Goal: Transaction & Acquisition: Purchase product/service

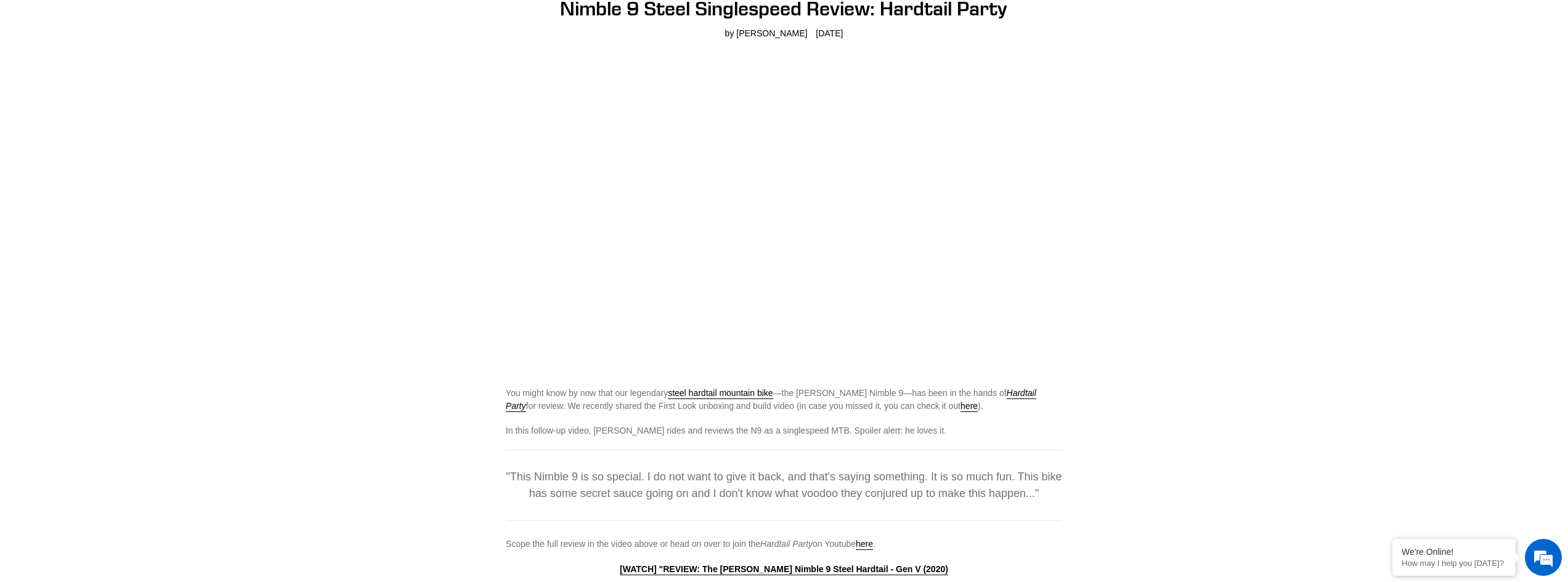
scroll to position [123, 0]
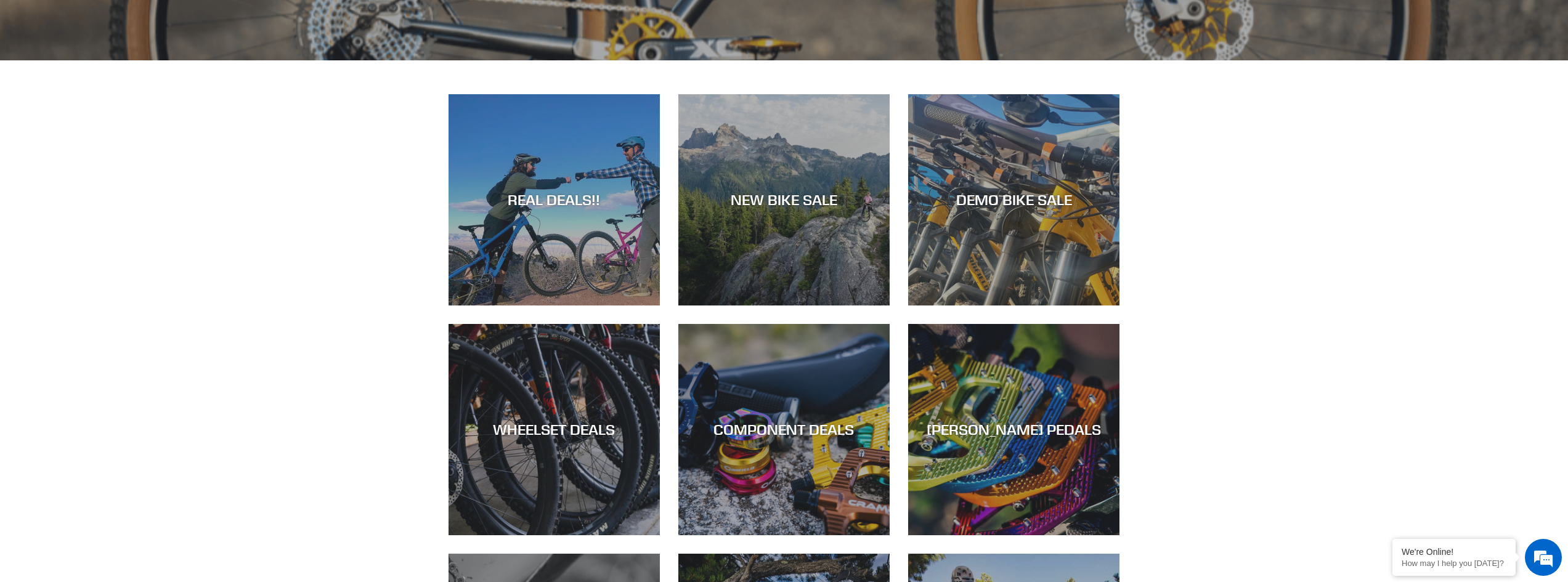
scroll to position [616, 0]
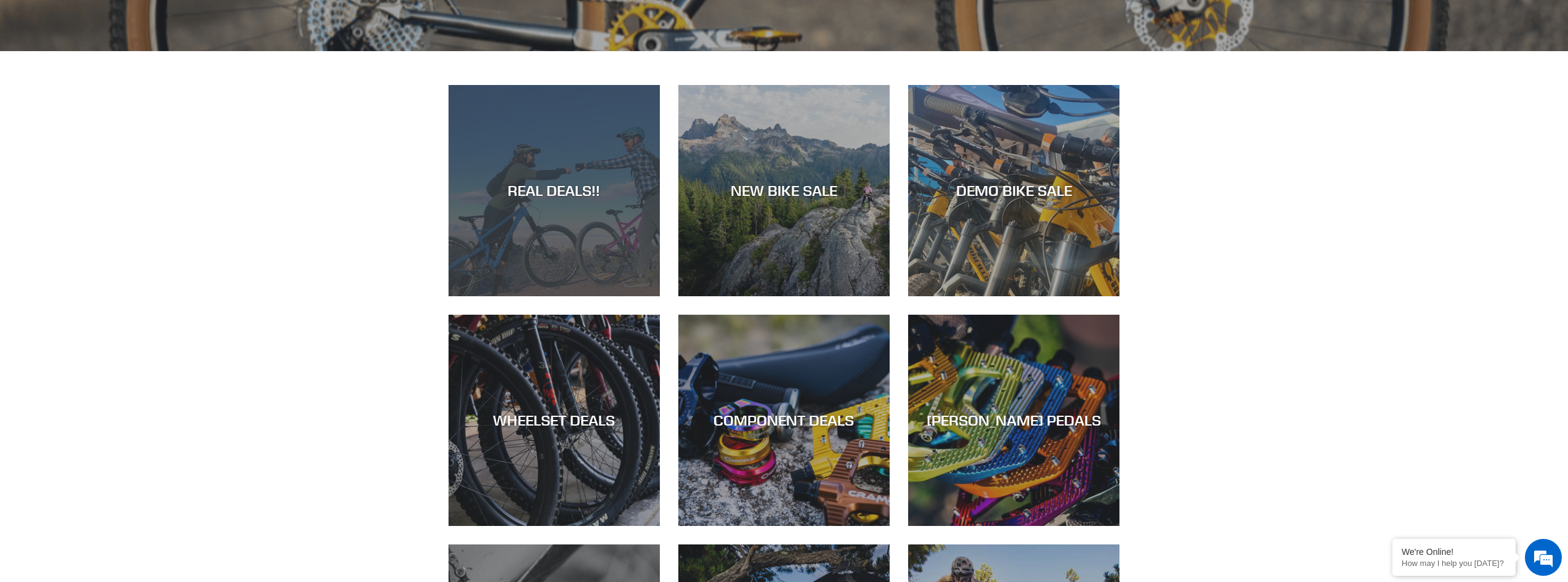
click at [608, 296] on div "REAL DEALS!!" at bounding box center [554, 296] width 211 height 0
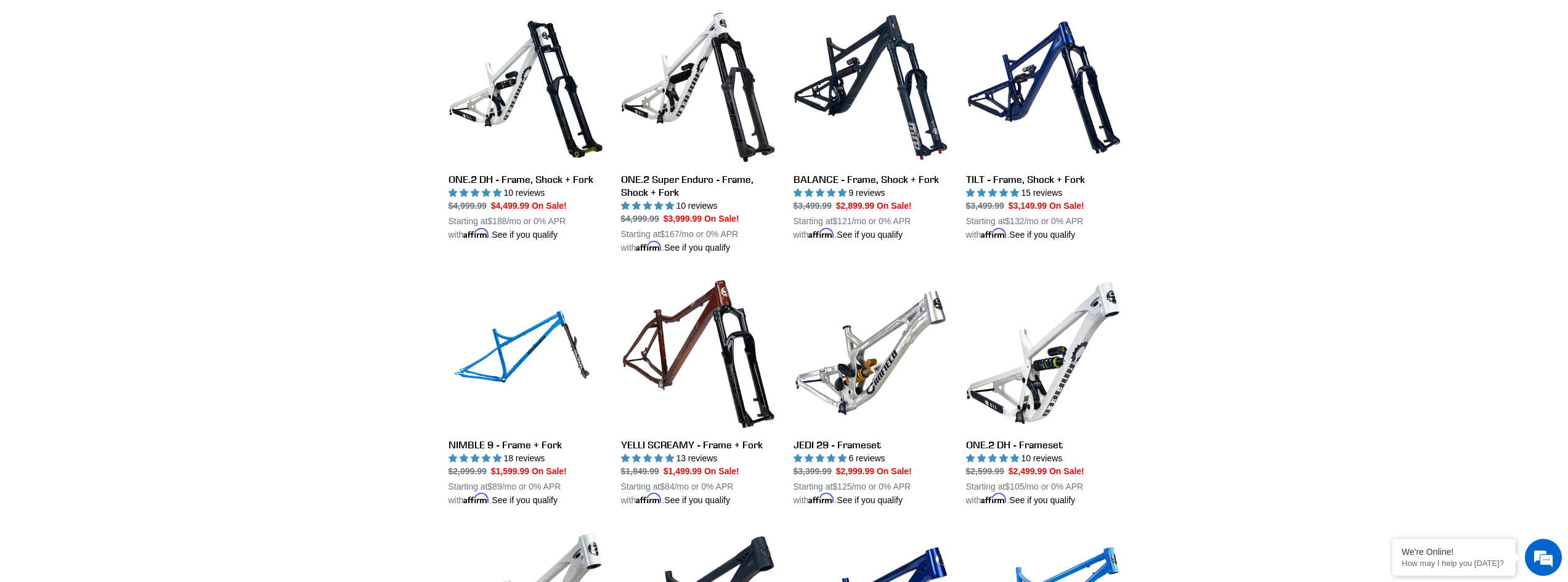
scroll to position [1416, 0]
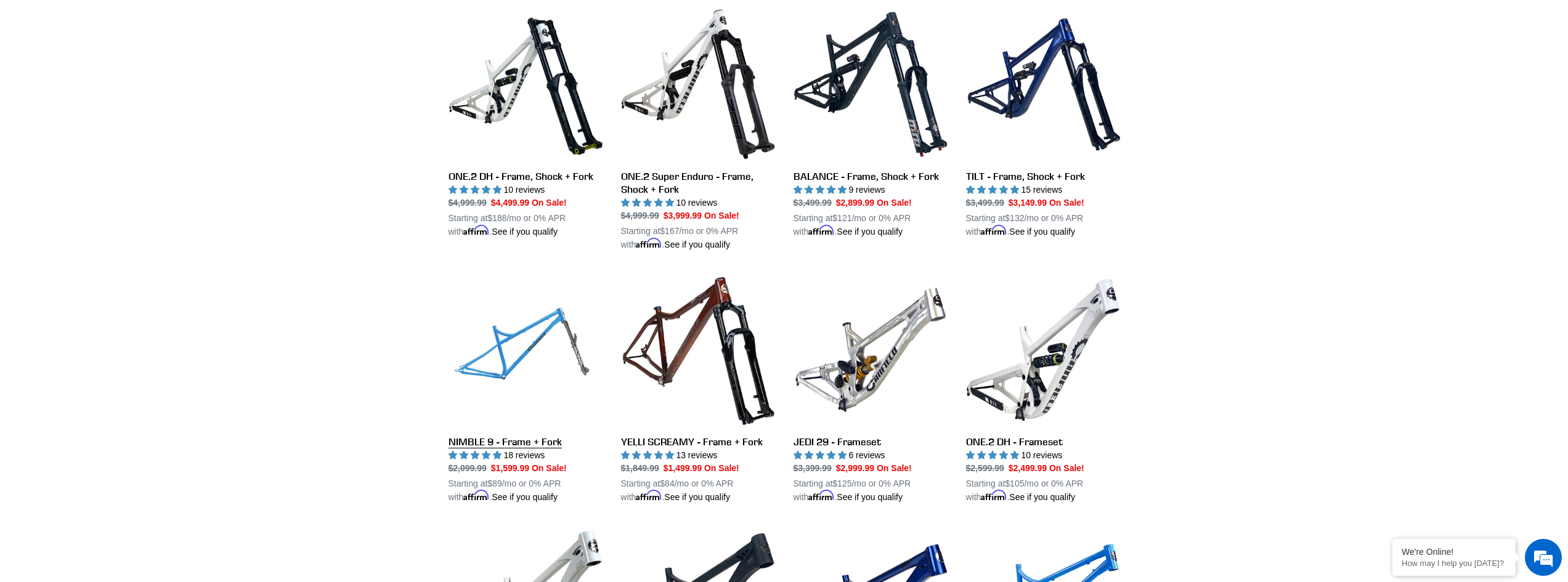
click at [528, 361] on link "NIMBLE 9 - Frame + Fork" at bounding box center [526, 388] width 154 height 231
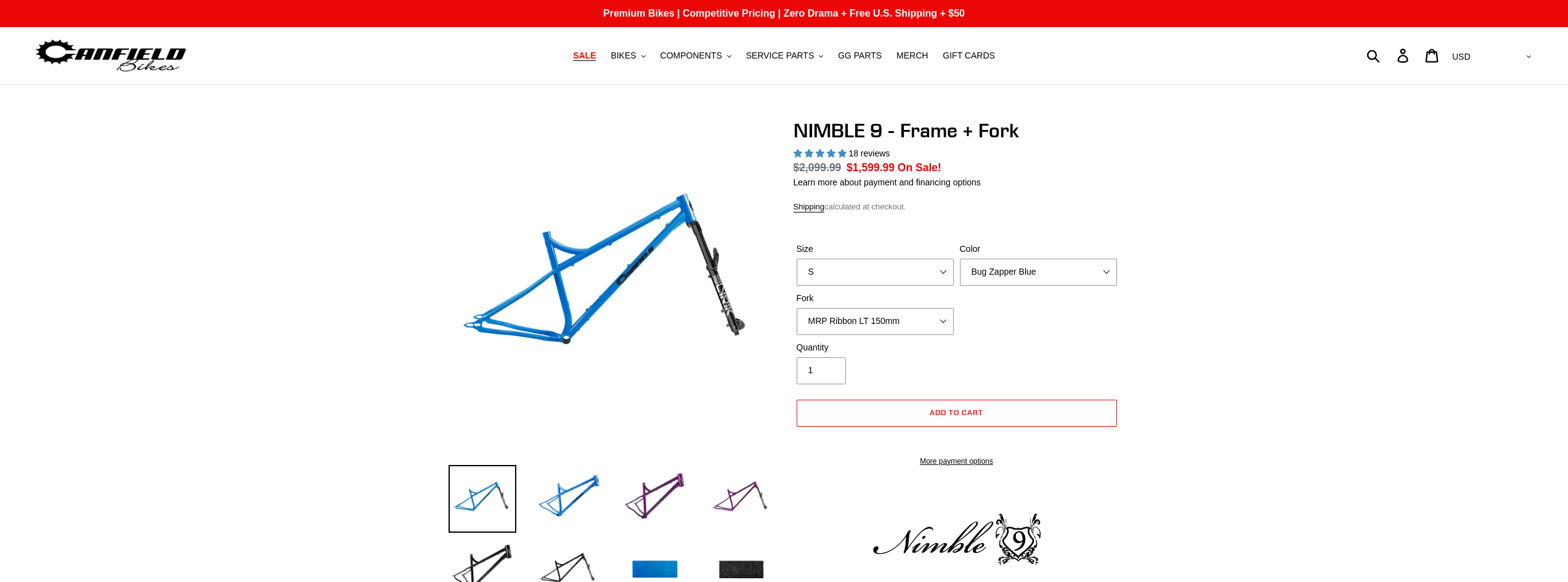
select select "highest-rating"
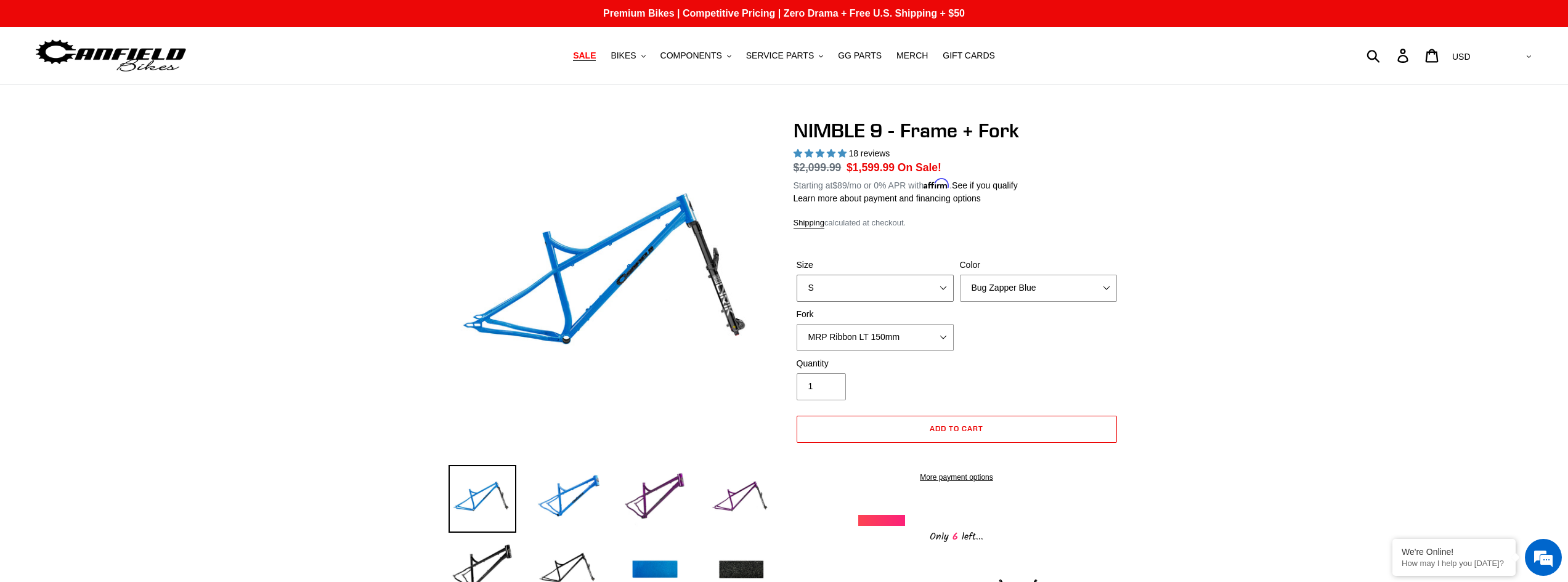
click at [887, 281] on select "S M L XL" at bounding box center [875, 287] width 157 height 27
select select "M"
click at [797, 274] on select "S M L XL" at bounding box center [875, 287] width 157 height 27
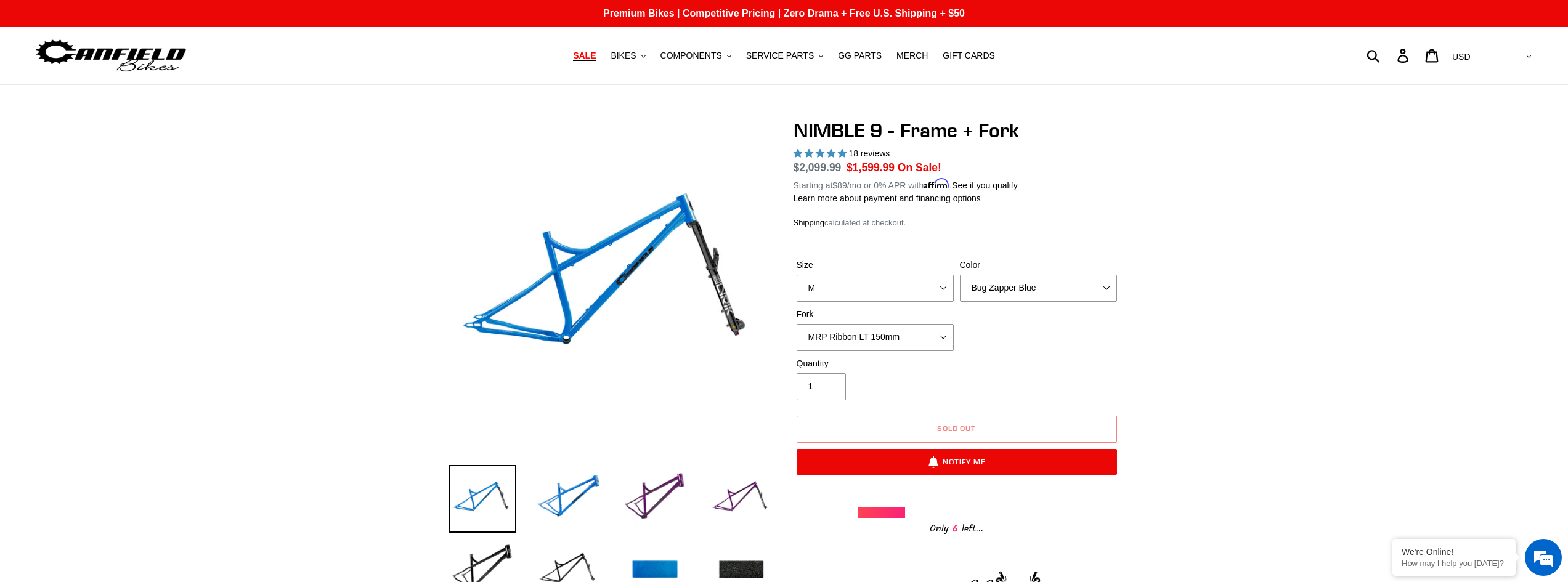
click at [1086, 290] on select "Bug Zapper Blue Purple Haze - Sold Out Galaxy Black" at bounding box center [1038, 287] width 157 height 27
click at [960, 274] on select "Bug Zapper Blue Purple Haze - Sold Out Galaxy Black" at bounding box center [1038, 287] width 157 height 27
click at [1088, 286] on select "Bug Zapper Blue Purple Haze - Sold Out Galaxy Black" at bounding box center [1038, 287] width 157 height 27
click at [960, 274] on select "Bug Zapper Blue Purple Haze - Sold Out Galaxy Black" at bounding box center [1038, 287] width 157 height 27
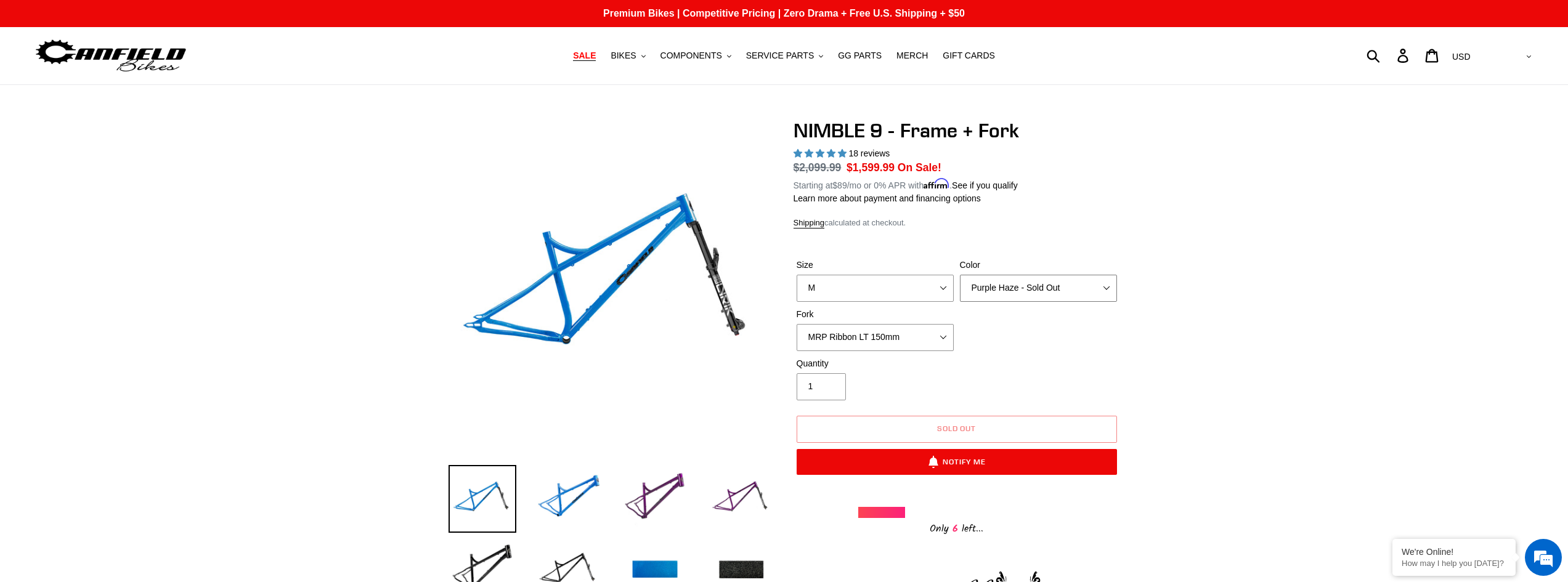
click at [1075, 289] on select "Bug Zapper Blue Purple Haze - Sold Out Galaxy Black" at bounding box center [1038, 287] width 157 height 27
select select "Bug Zapper Blue"
click at [960, 274] on select "Bug Zapper Blue Purple Haze - Sold Out Galaxy Black" at bounding box center [1038, 287] width 157 height 27
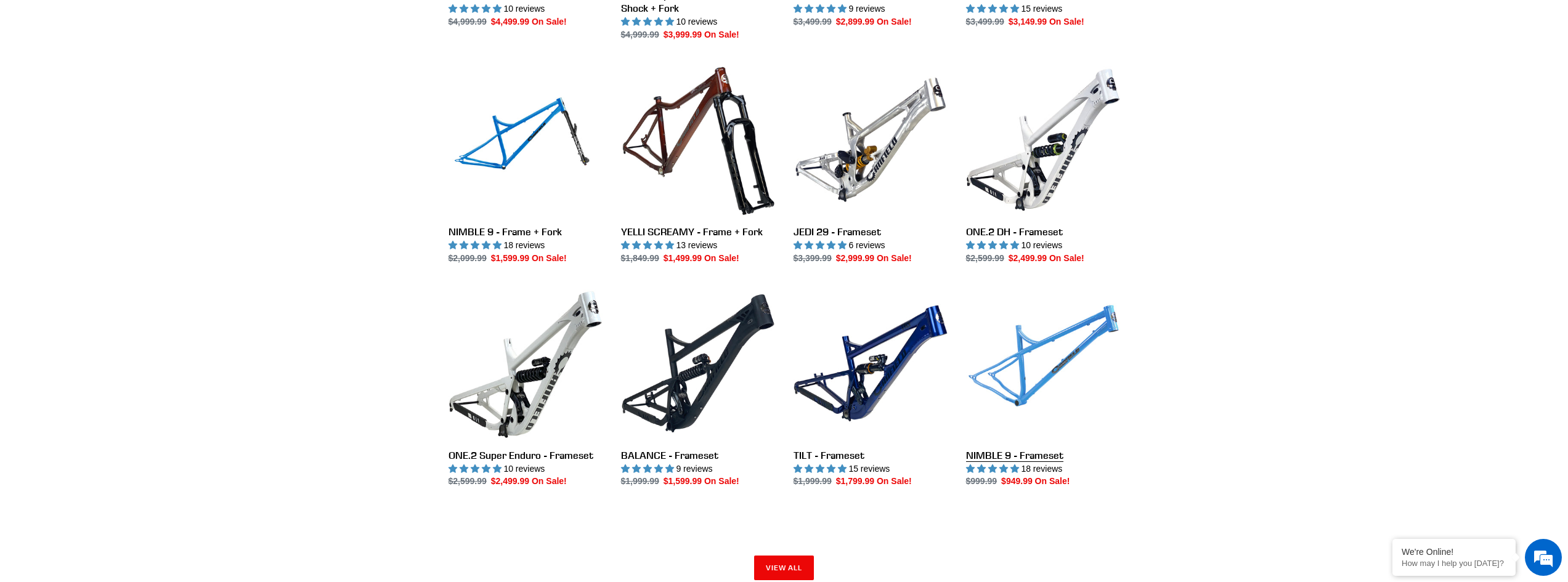
click at [1048, 346] on link "NIMBLE 9 - Frameset" at bounding box center [1043, 387] width 154 height 202
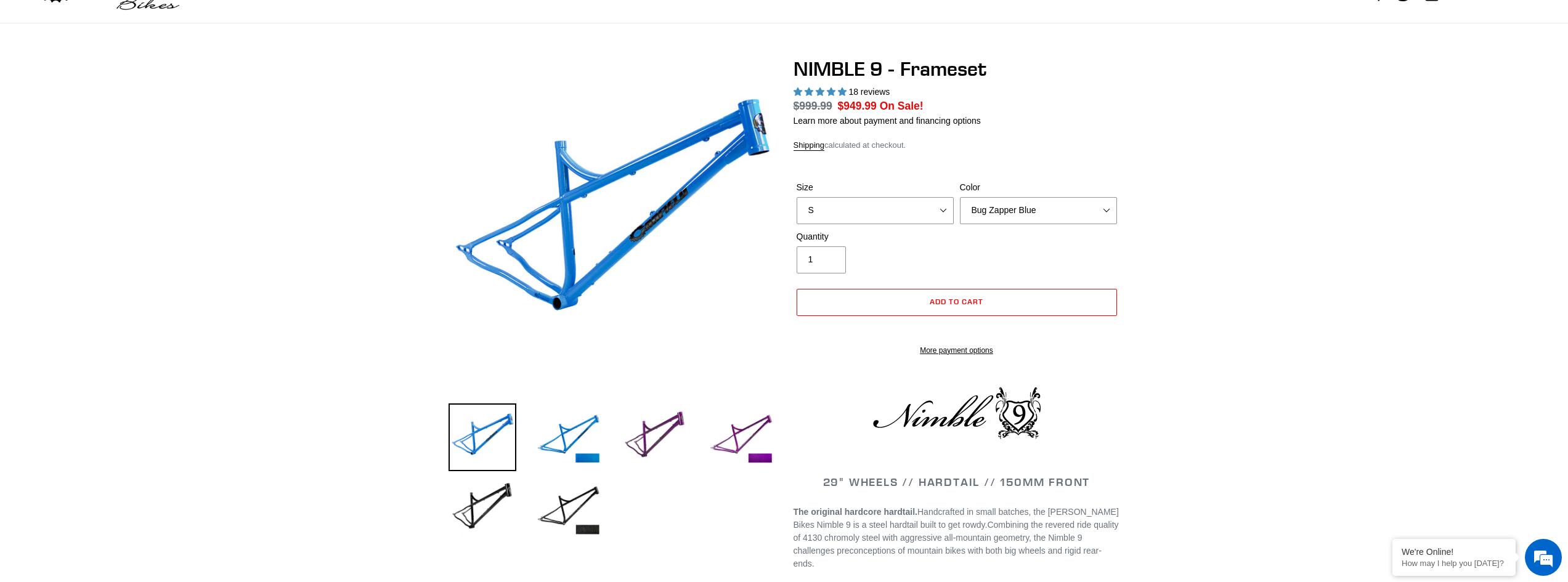
scroll to position [61, 0]
select select "highest-rating"
select select "M"
click at [797, 197] on select "S M L XL" at bounding box center [875, 210] width 157 height 27
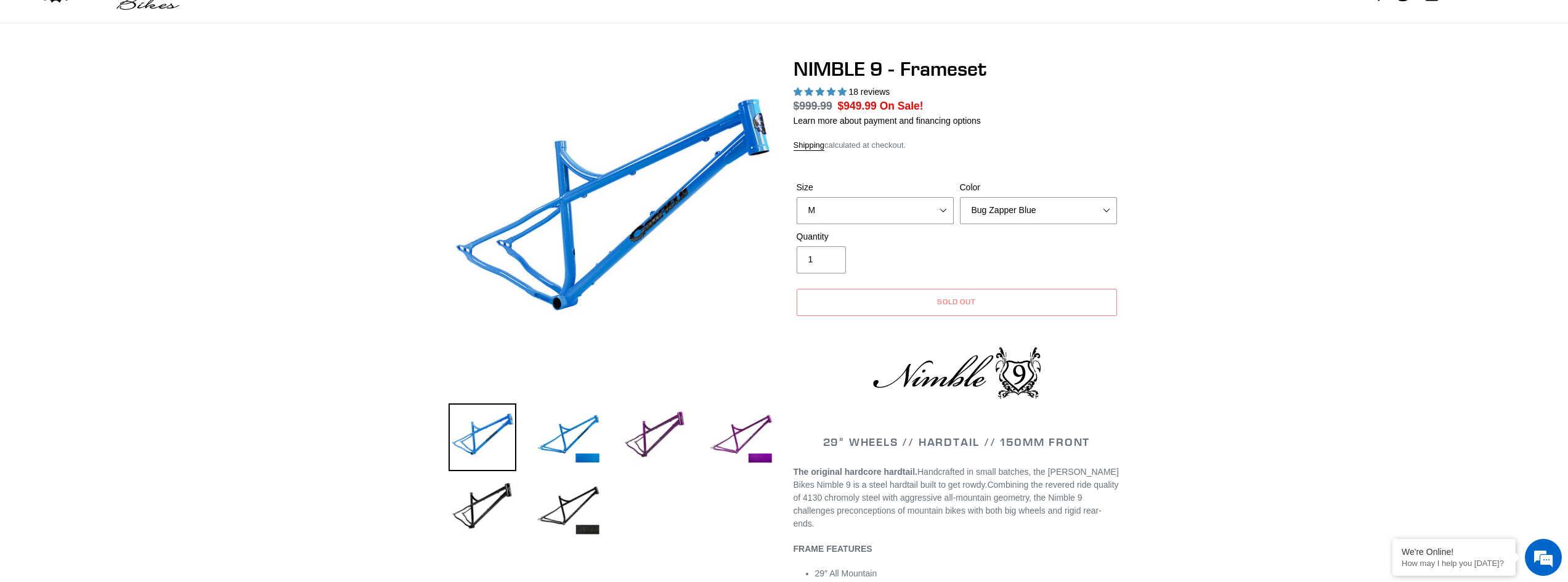
scroll to position [0, 0]
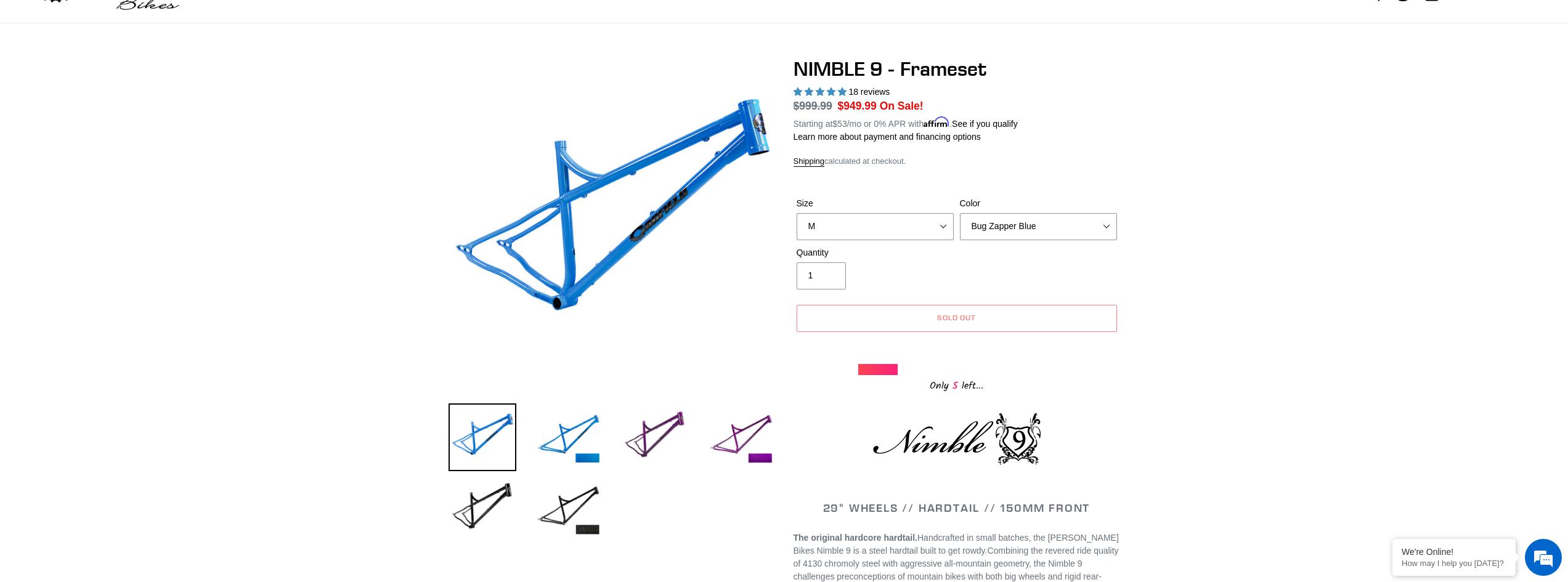
click at [960, 314] on span "Sold out" at bounding box center [957, 317] width 40 height 9
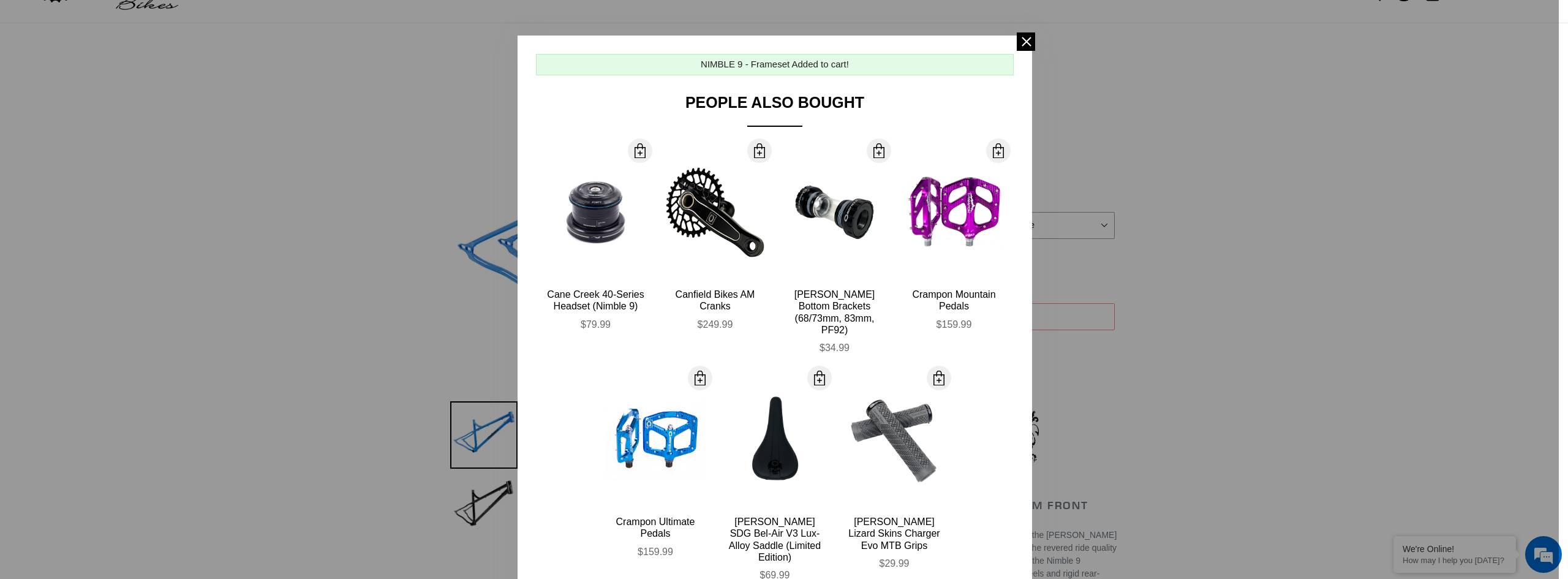
click at [1021, 40] on span at bounding box center [1025, 41] width 18 height 18
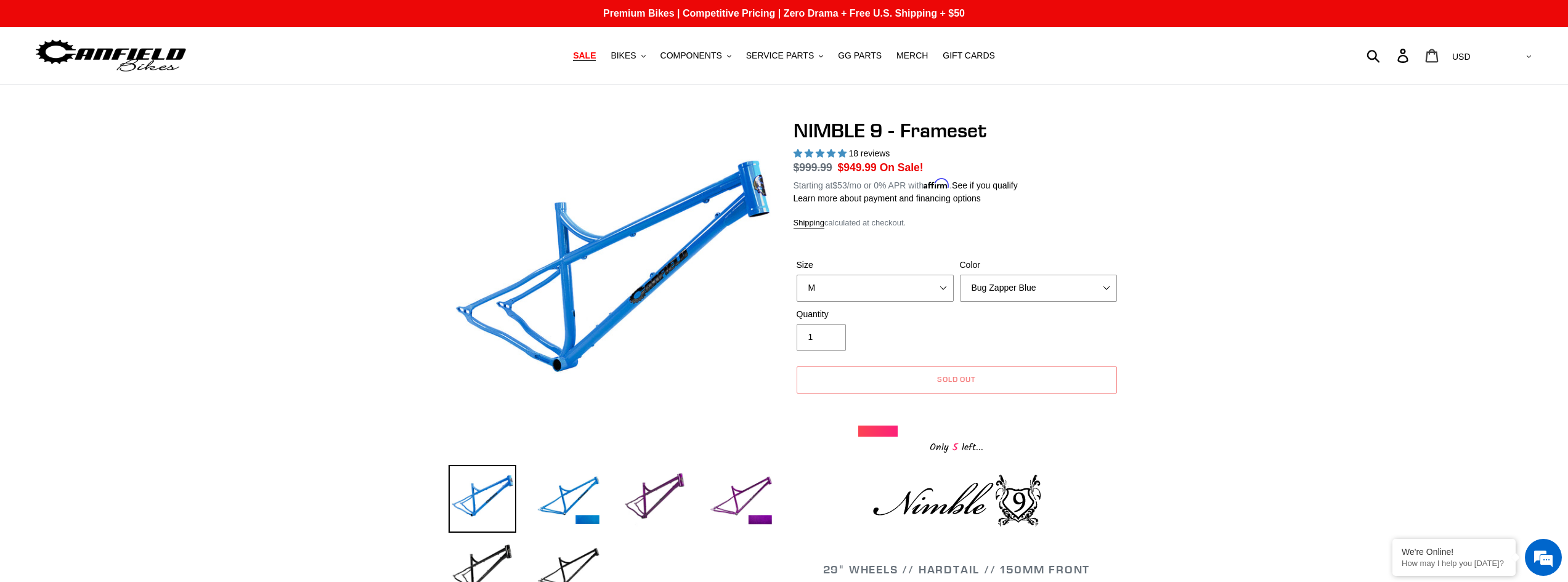
click at [1439, 59] on icon at bounding box center [1432, 55] width 14 height 14
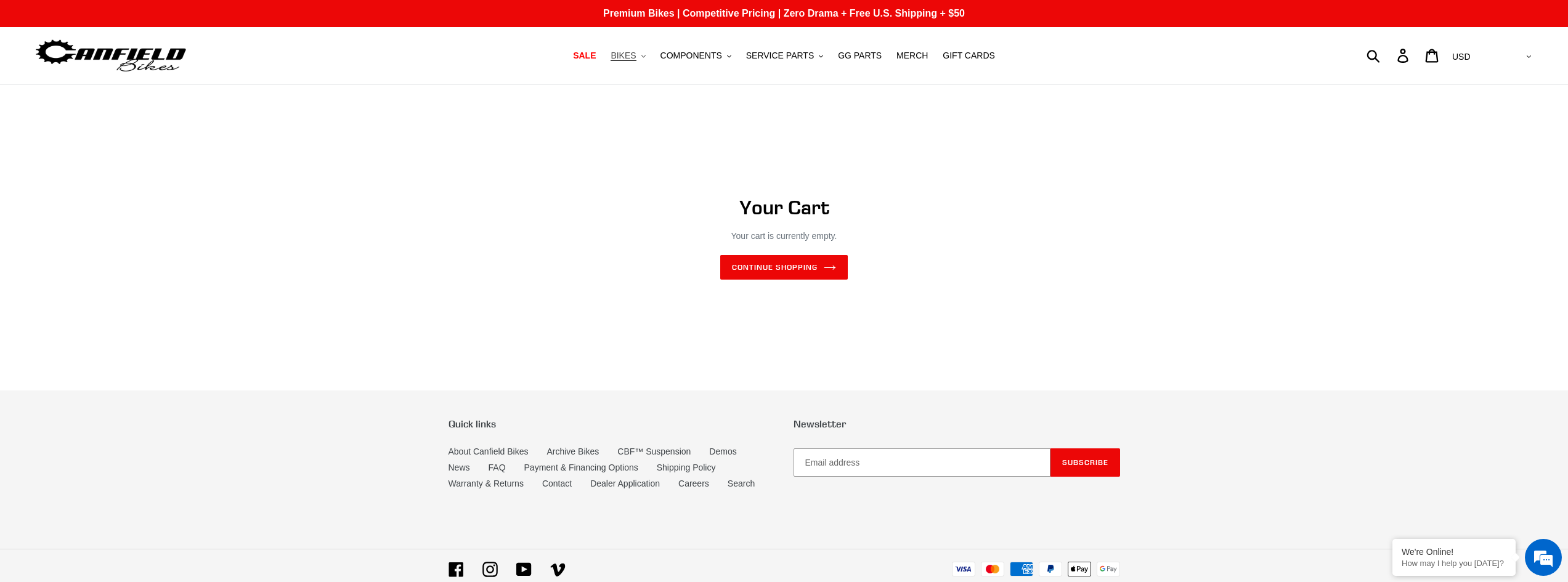
click at [649, 56] on button "BIKES .cls-1{fill:#231f20}" at bounding box center [627, 55] width 47 height 16
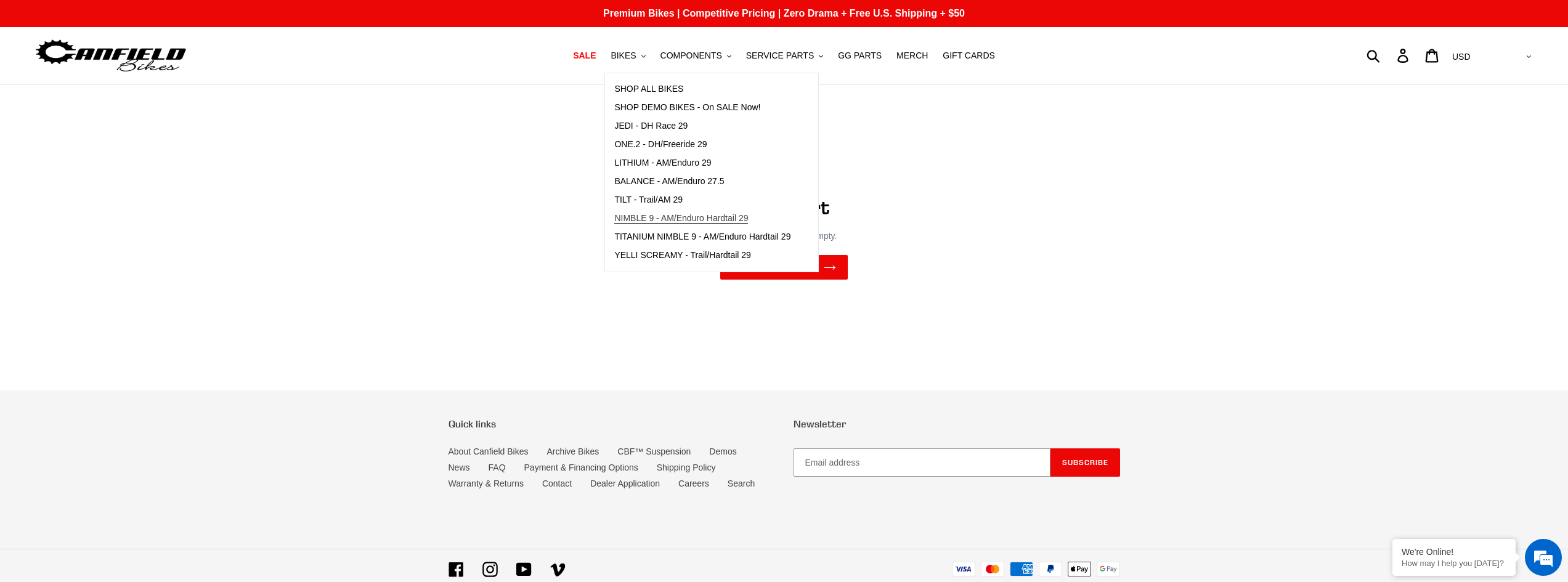
click at [672, 222] on span "NIMBLE 9 - AM/Enduro Hardtail 29" at bounding box center [681, 218] width 134 height 10
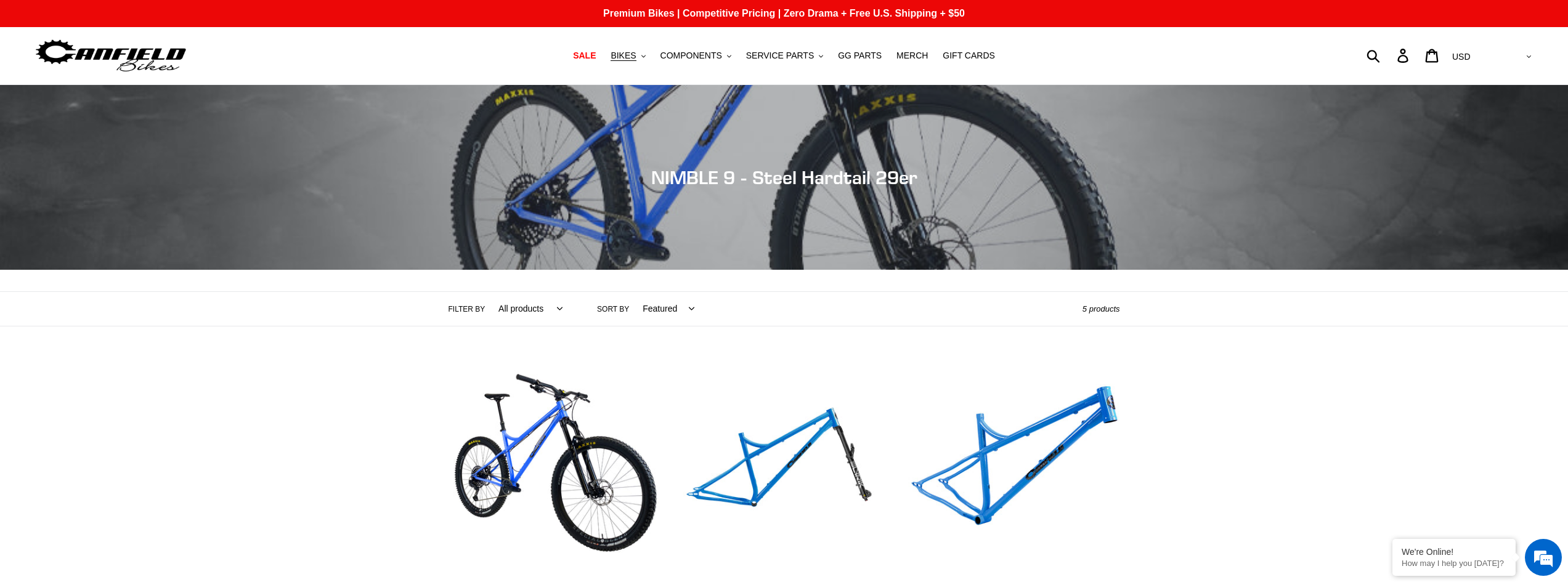
click at [1266, 402] on div "Collection: NIMBLE 9 - Steel Hardtail 29er Filter by All products 29er BFCM23 B…" at bounding box center [784, 499] width 1568 height 828
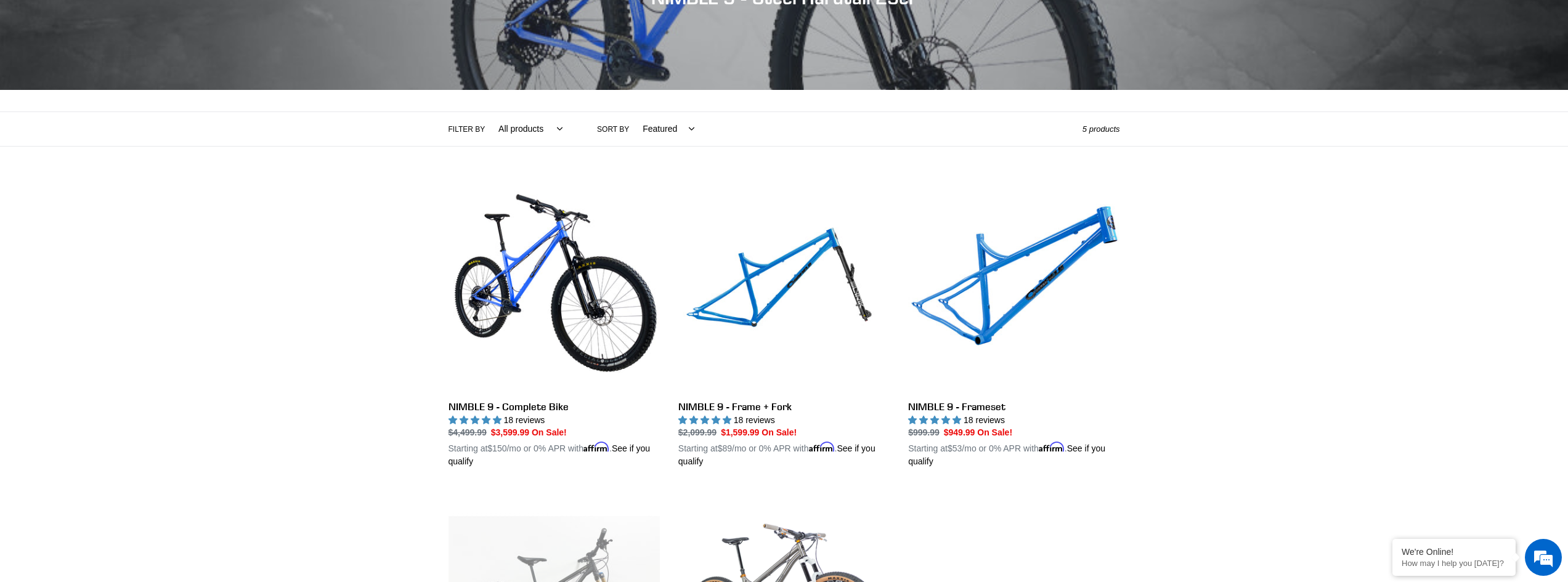
scroll to position [185, 0]
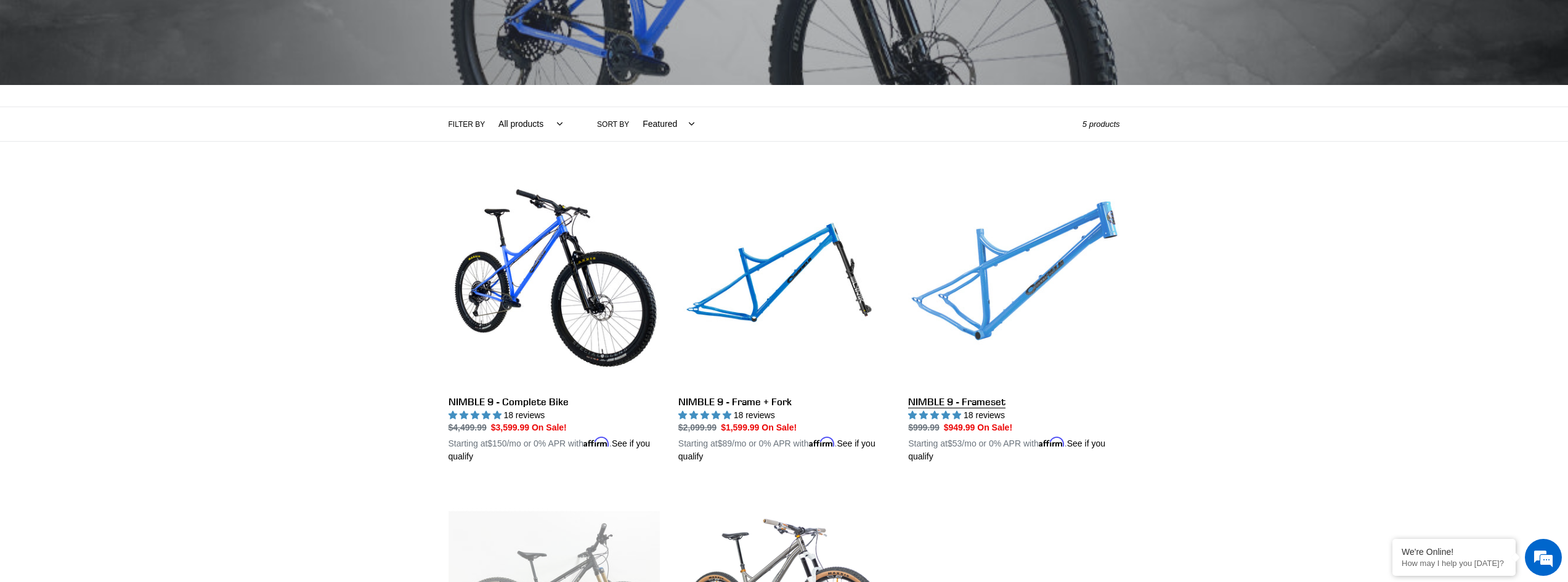
click at [1030, 283] on link "NIMBLE 9 - Frameset" at bounding box center [1013, 319] width 211 height 288
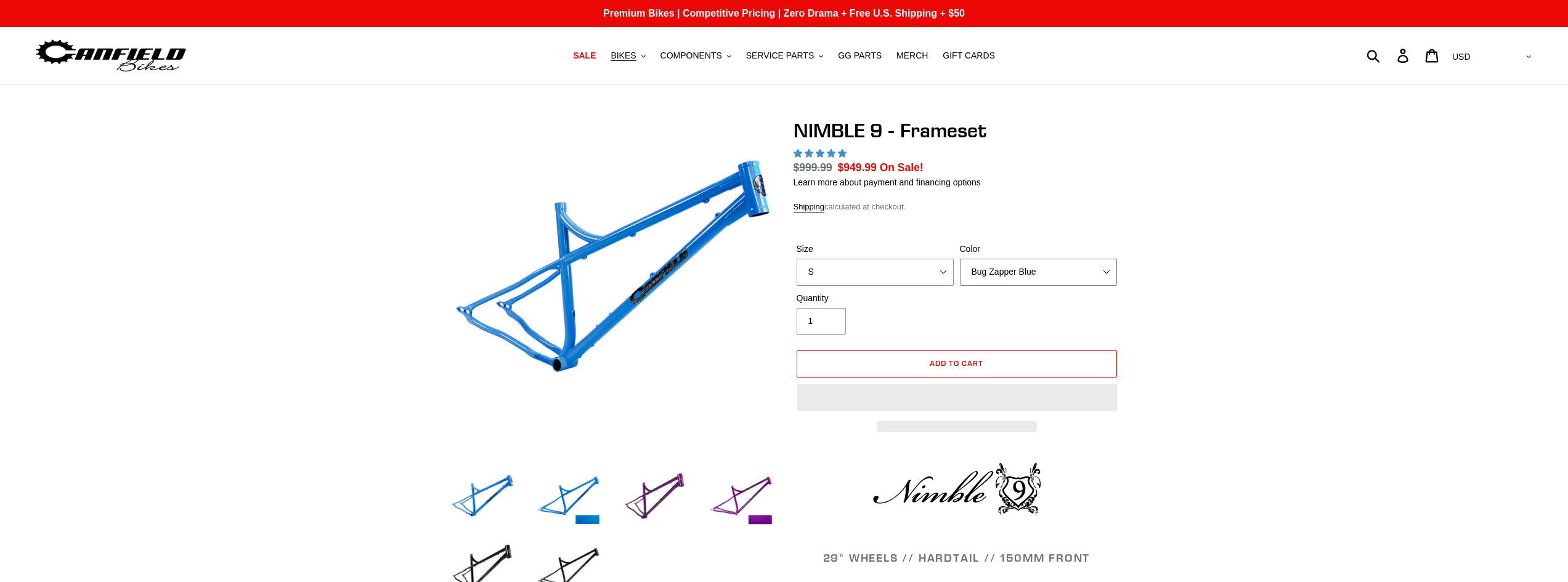
click at [1021, 270] on select "Bug Zapper Blue Purple Haze -Sold Out Galaxy Black" at bounding box center [1038, 272] width 157 height 27
click at [904, 268] on select "S M L XL" at bounding box center [875, 272] width 157 height 27
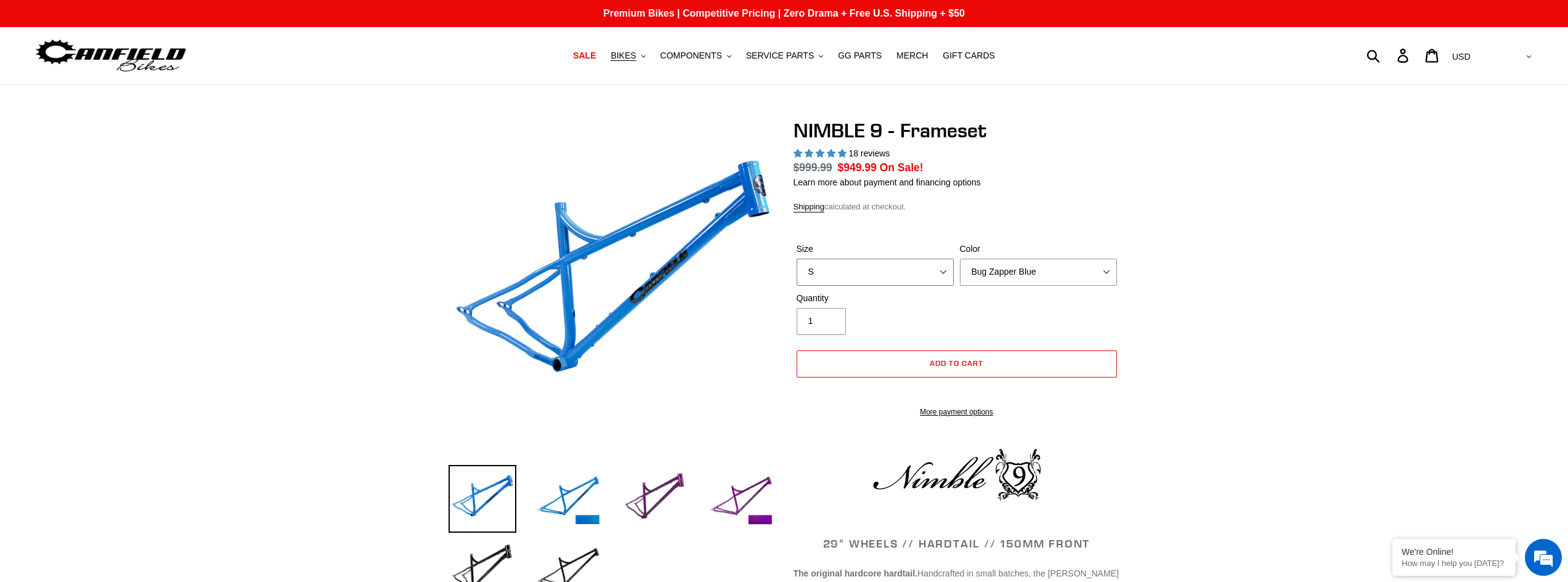
select select "highest-rating"
select select "M"
click at [797, 259] on select "S M L XL" at bounding box center [875, 272] width 157 height 27
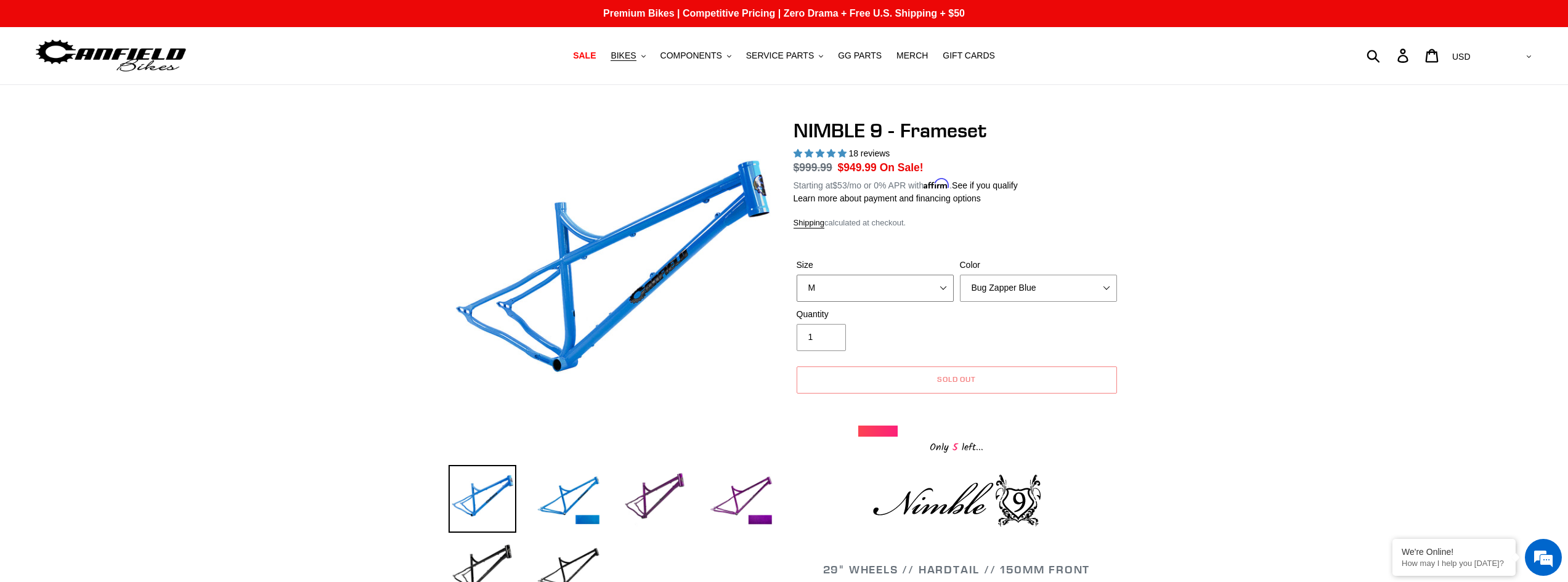
click at [915, 290] on select "S M L XL" at bounding box center [875, 287] width 157 height 27
click at [797, 274] on select "S M L XL" at bounding box center [875, 287] width 157 height 27
click at [1042, 291] on select "Bug Zapper Blue Purple Haze -Sold Out Galaxy Black" at bounding box center [1038, 287] width 157 height 27
click at [960, 274] on select "Bug Zapper Blue Purple Haze -Sold Out Galaxy Black" at bounding box center [1038, 287] width 157 height 27
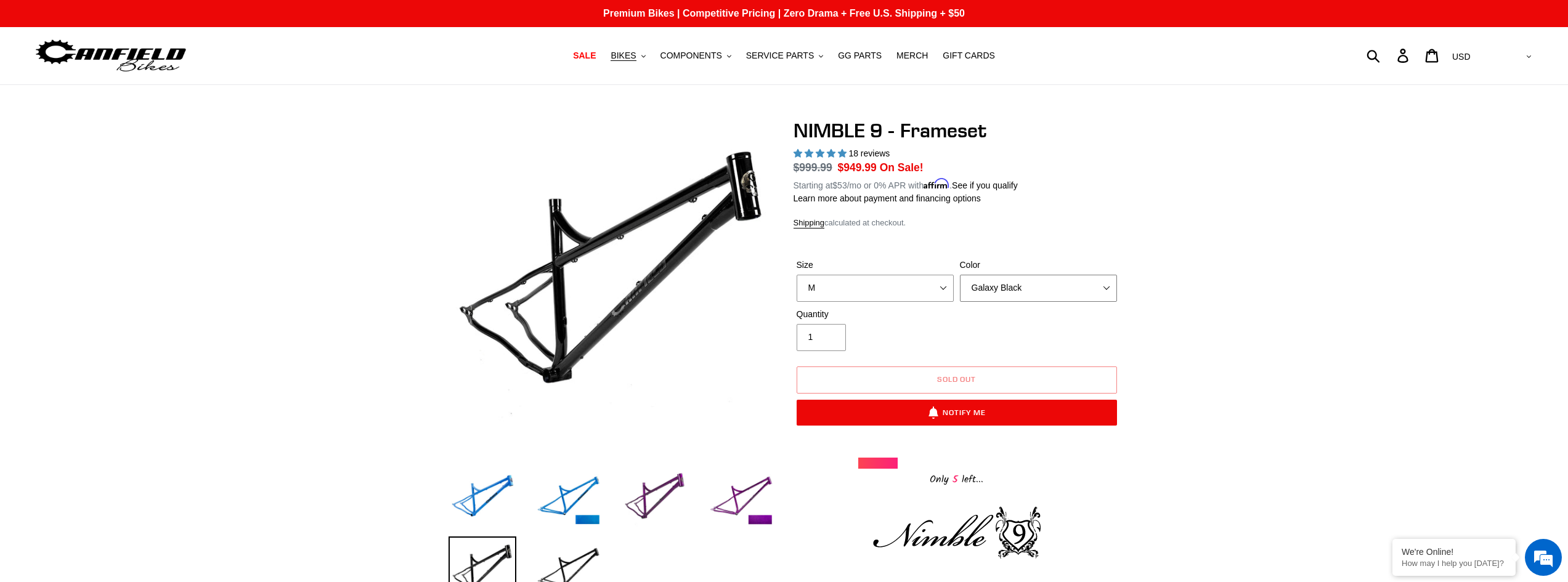
click at [1091, 285] on select "Bug Zapper Blue Purple Haze -Sold Out Galaxy Black" at bounding box center [1038, 287] width 157 height 27
click at [960, 274] on select "Bug Zapper Blue Purple Haze -Sold Out Galaxy Black" at bounding box center [1038, 287] width 157 height 27
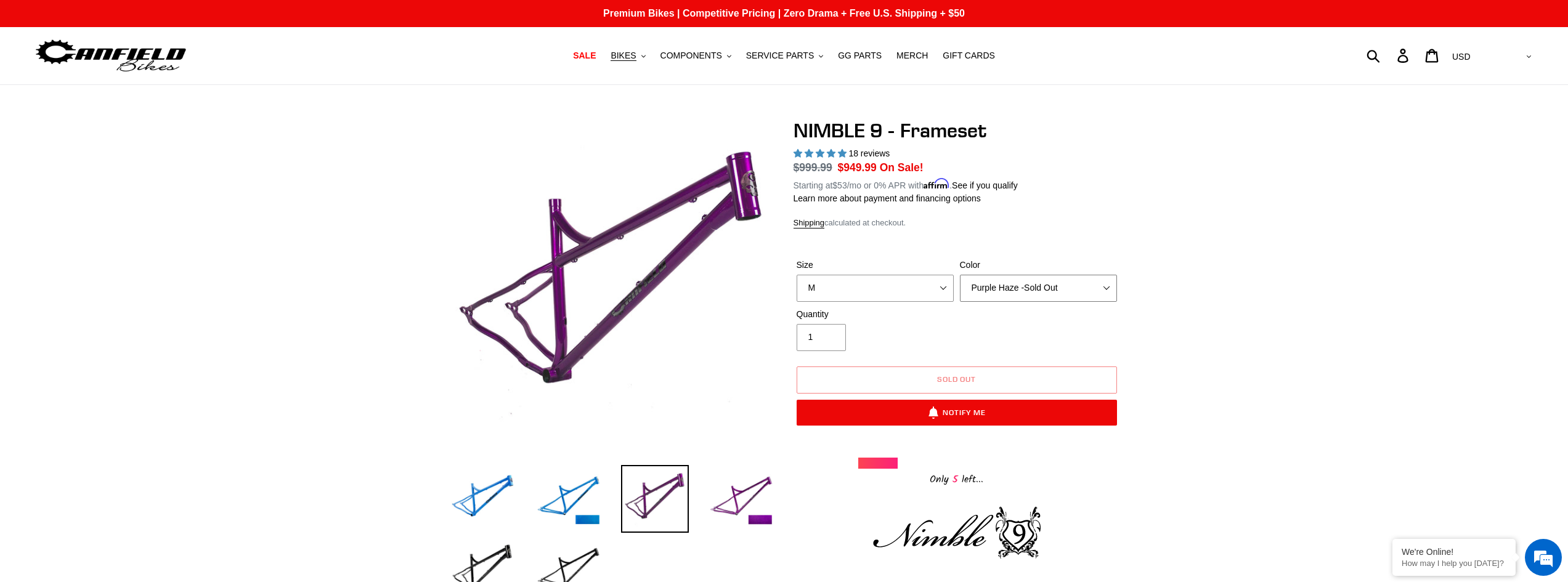
click at [1064, 290] on select "Bug Zapper Blue Purple Haze -Sold Out Galaxy Black" at bounding box center [1038, 287] width 157 height 27
select select "Bug Zapper Blue"
click at [960, 274] on select "Bug Zapper Blue Purple Haze -Sold Out Galaxy Black" at bounding box center [1038, 287] width 157 height 27
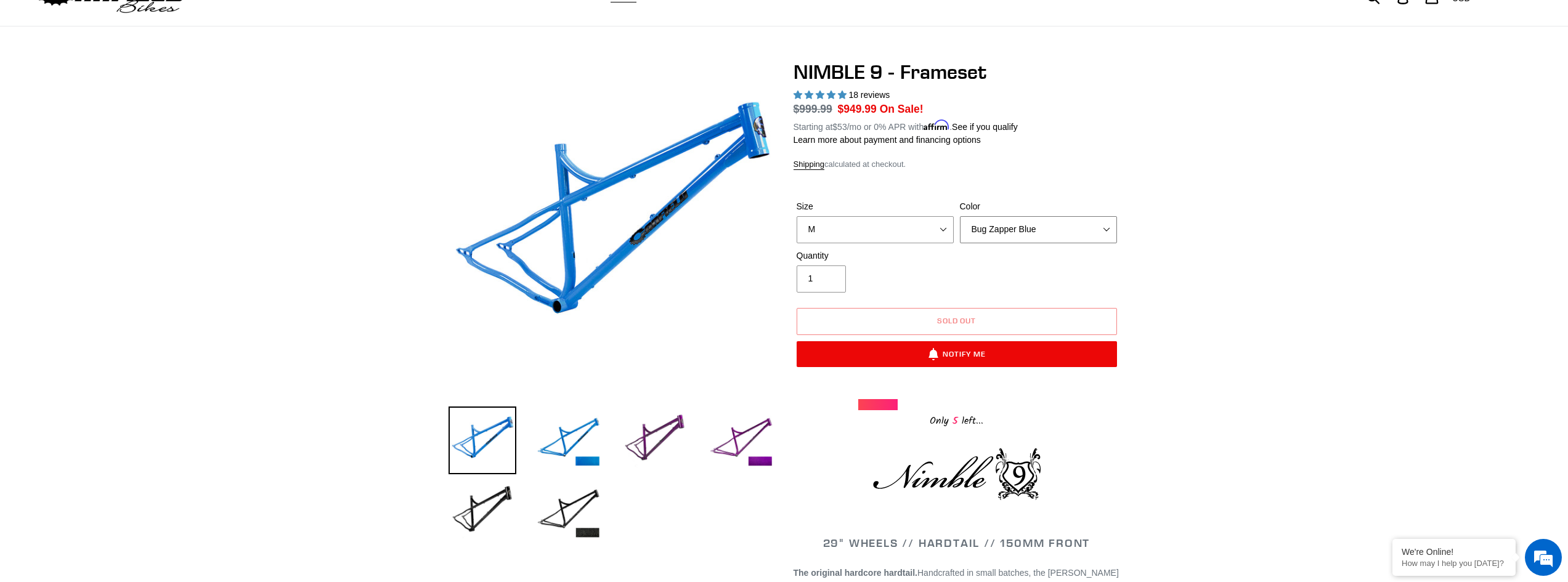
scroll to position [123, 0]
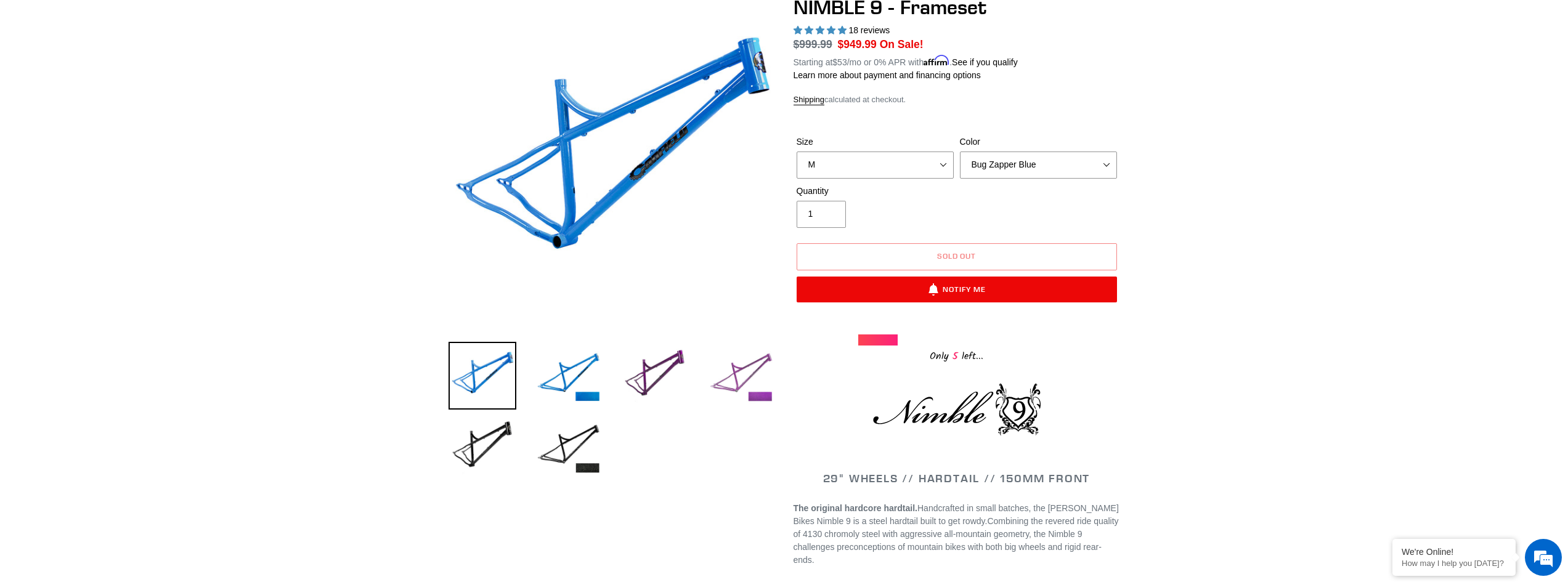
click at [753, 376] on img at bounding box center [741, 375] width 68 height 68
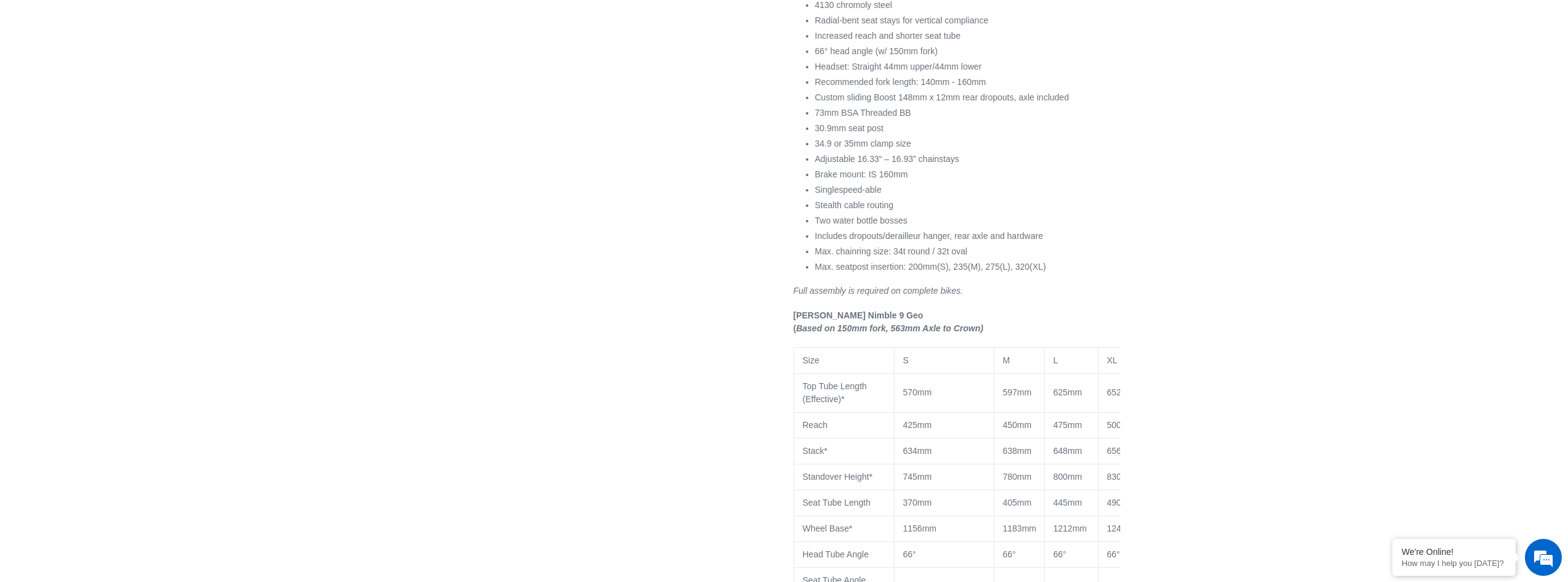
scroll to position [0, 0]
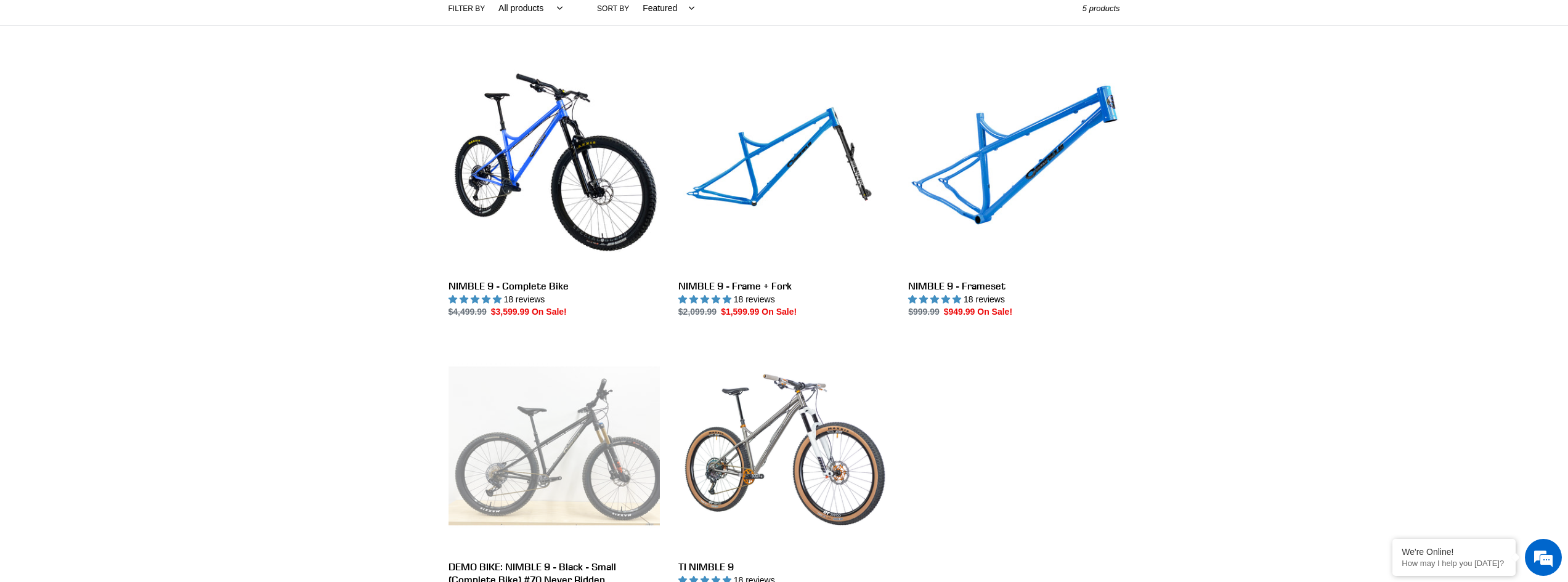
scroll to position [308, 0]
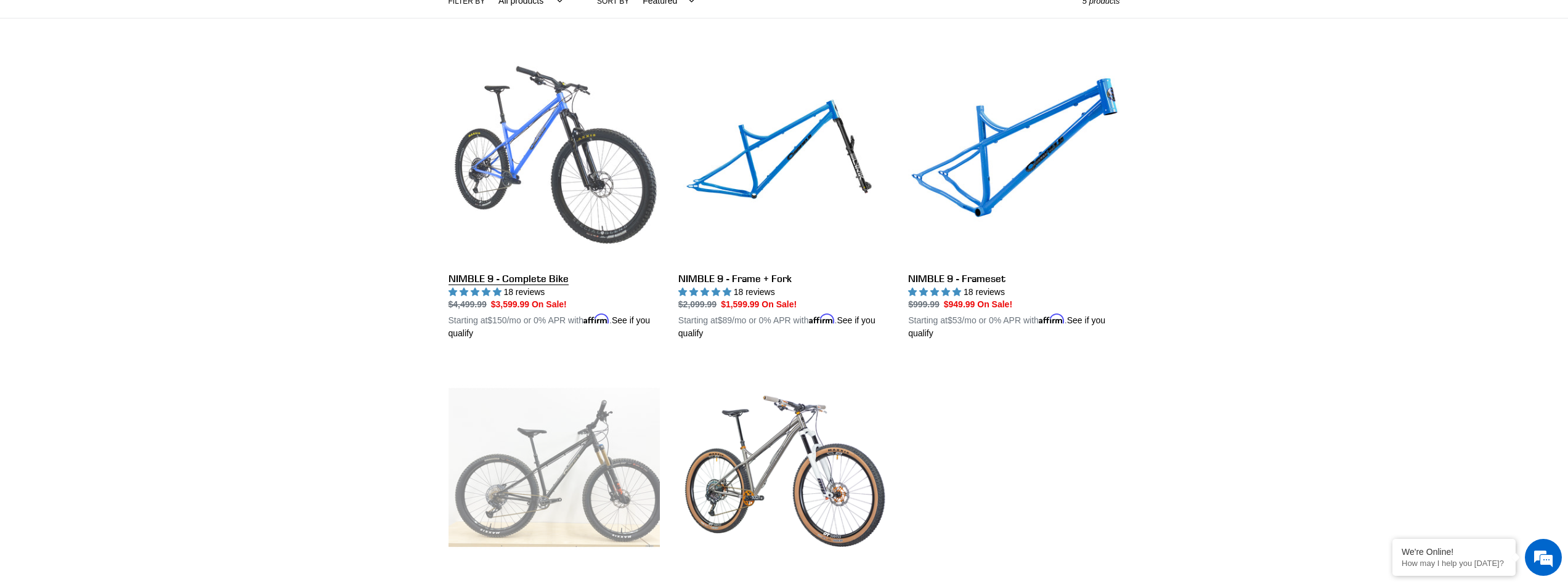
click at [572, 161] on link "NIMBLE 9 - Complete Bike" at bounding box center [554, 197] width 211 height 288
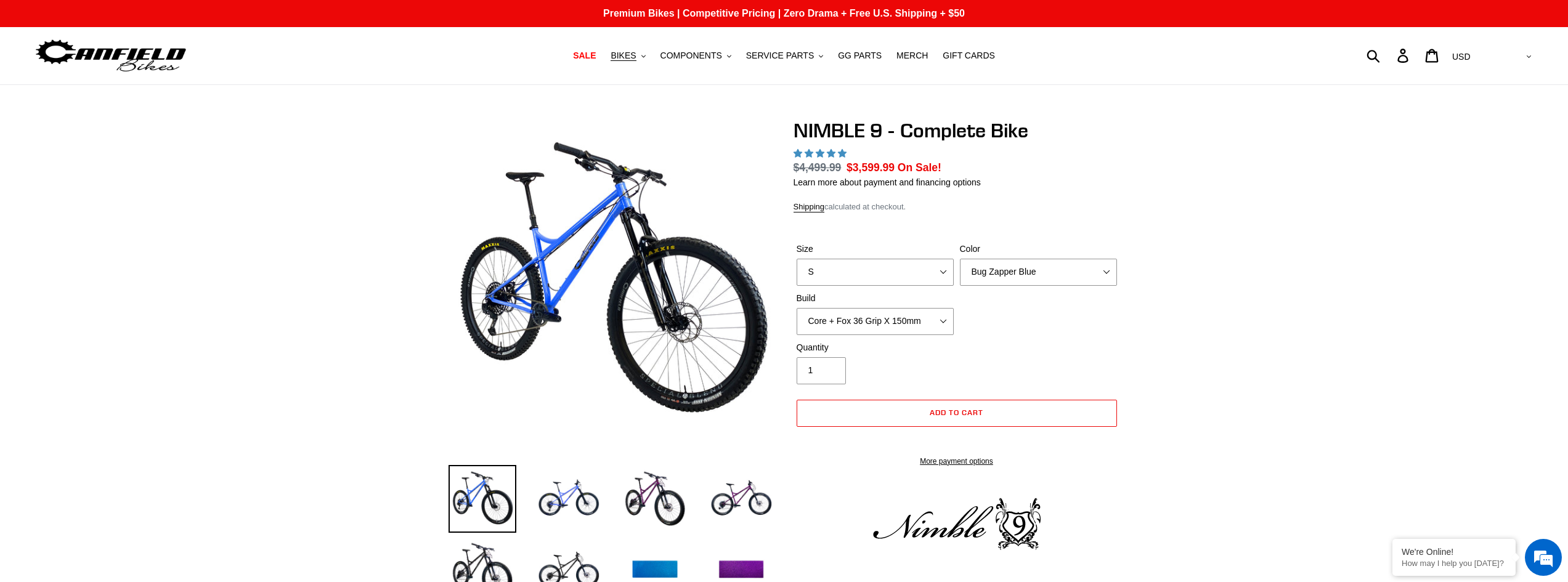
select select "highest-rating"
select select "M"
click at [797, 259] on select "S M L XL" at bounding box center [875, 272] width 157 height 27
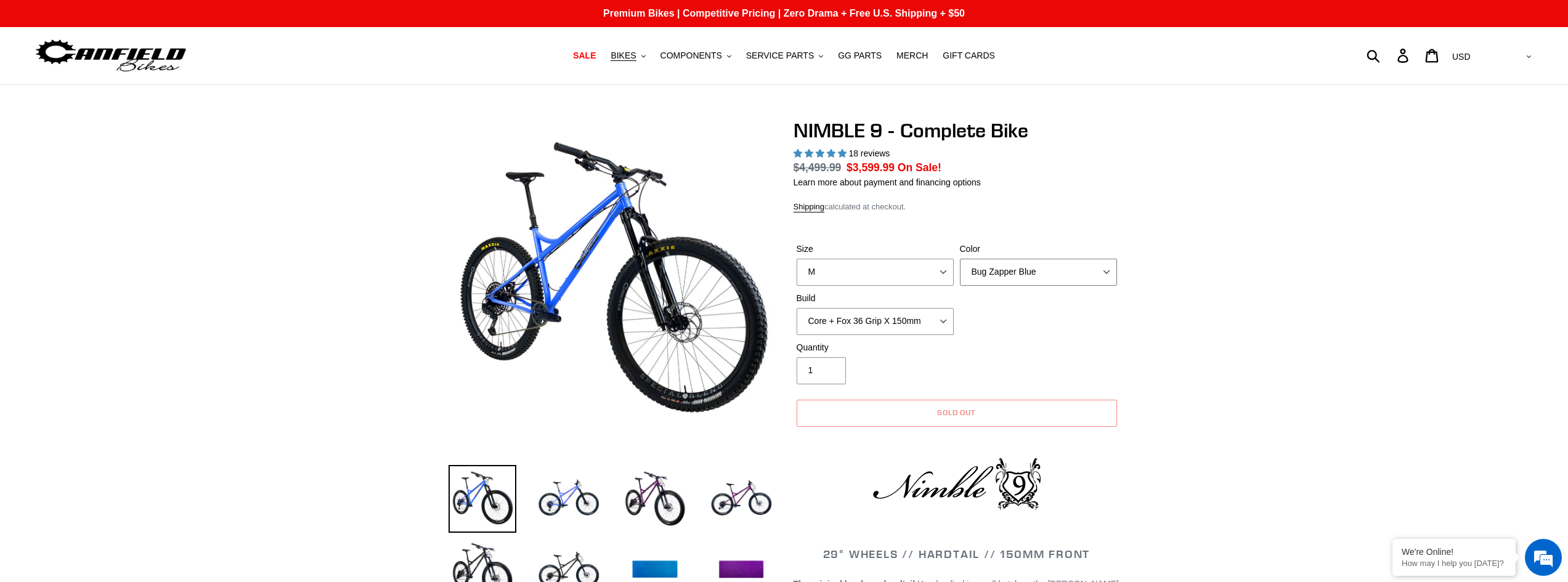
click at [1024, 273] on select "Bug Zapper Blue Purple Haze - Sold Out Galaxy Black" at bounding box center [1038, 272] width 157 height 27
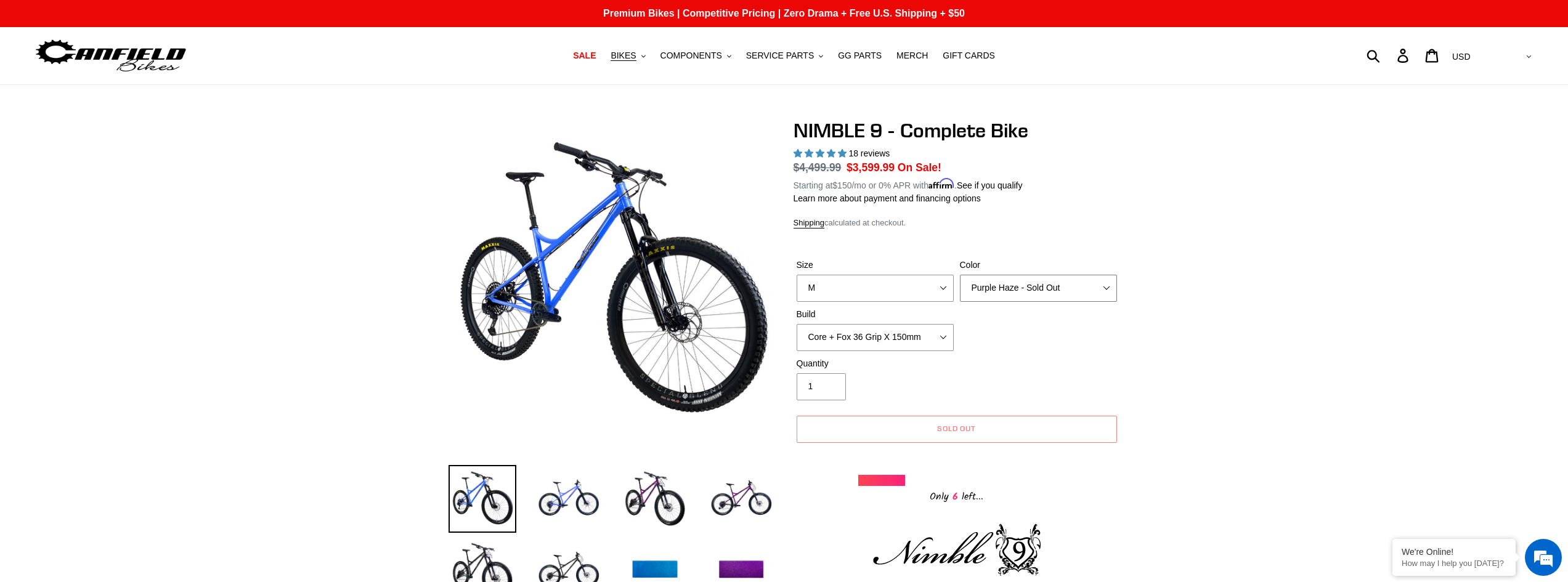
click at [960, 274] on select "Bug Zapper Blue Purple Haze - Sold Out Galaxy Black" at bounding box center [1038, 287] width 157 height 27
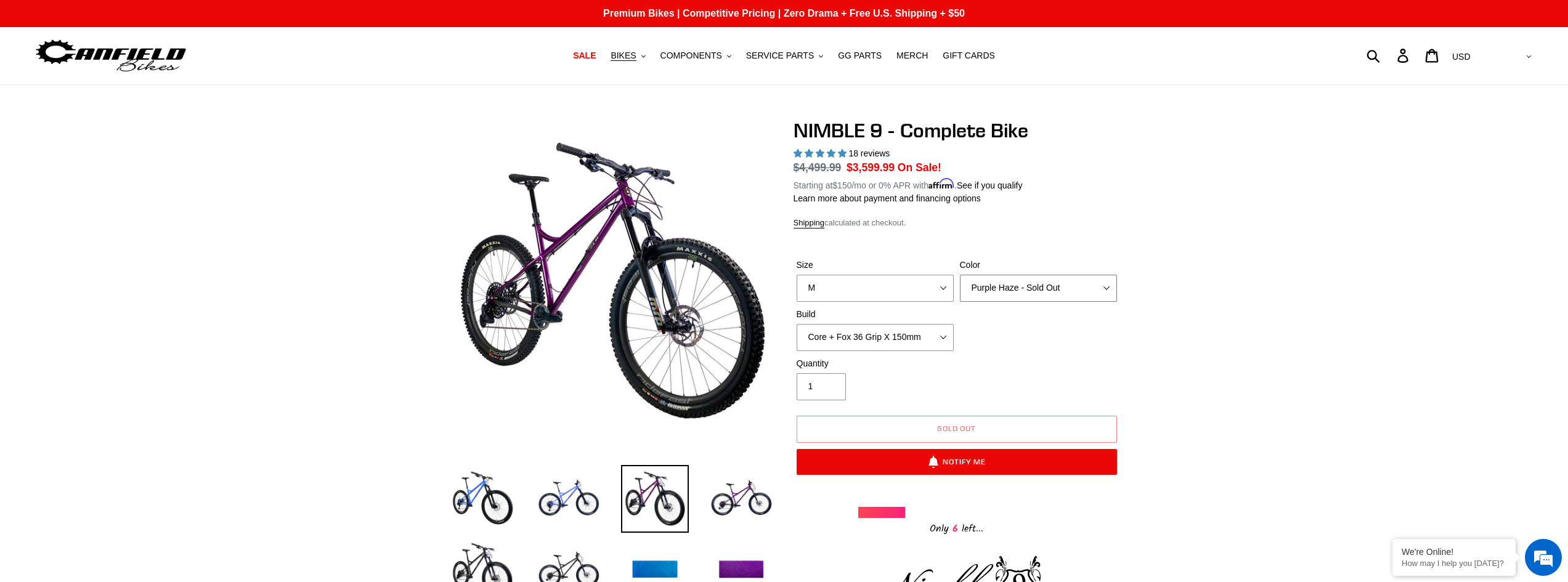
click at [1052, 287] on select "Bug Zapper Blue Purple Haze - Sold Out Galaxy Black" at bounding box center [1038, 287] width 157 height 27
select select "Galaxy Black"
click at [960, 274] on select "Bug Zapper Blue Purple Haze - Sold Out Galaxy Black" at bounding box center [1038, 287] width 157 height 27
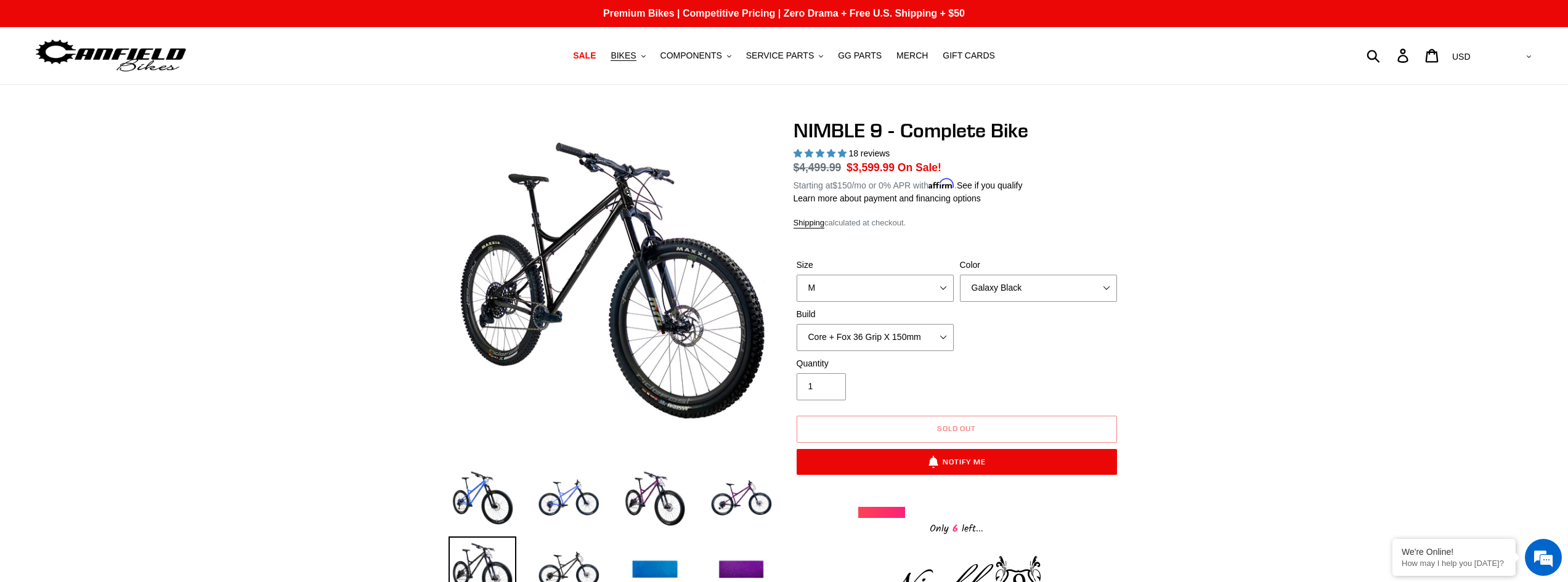
drag, startPoint x: 1255, startPoint y: 270, endPoint x: 1259, endPoint y: 290, distance: 20.4
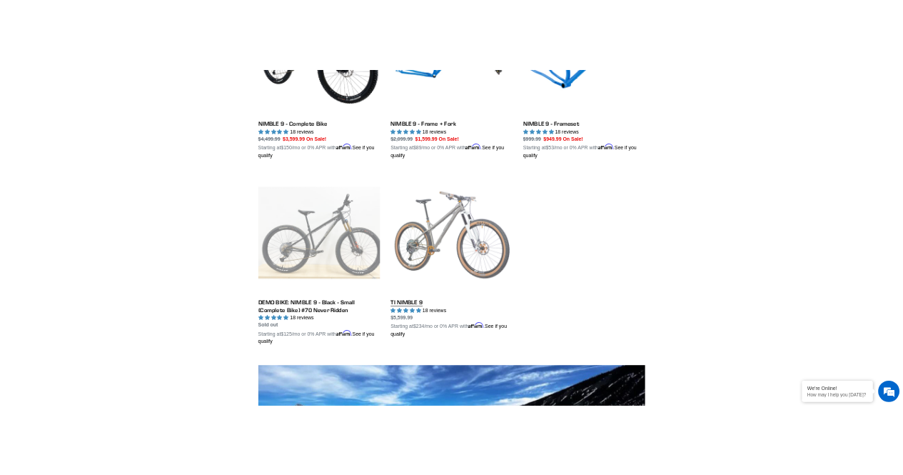
scroll to position [580, 0]
